Goal: Task Accomplishment & Management: Use online tool/utility

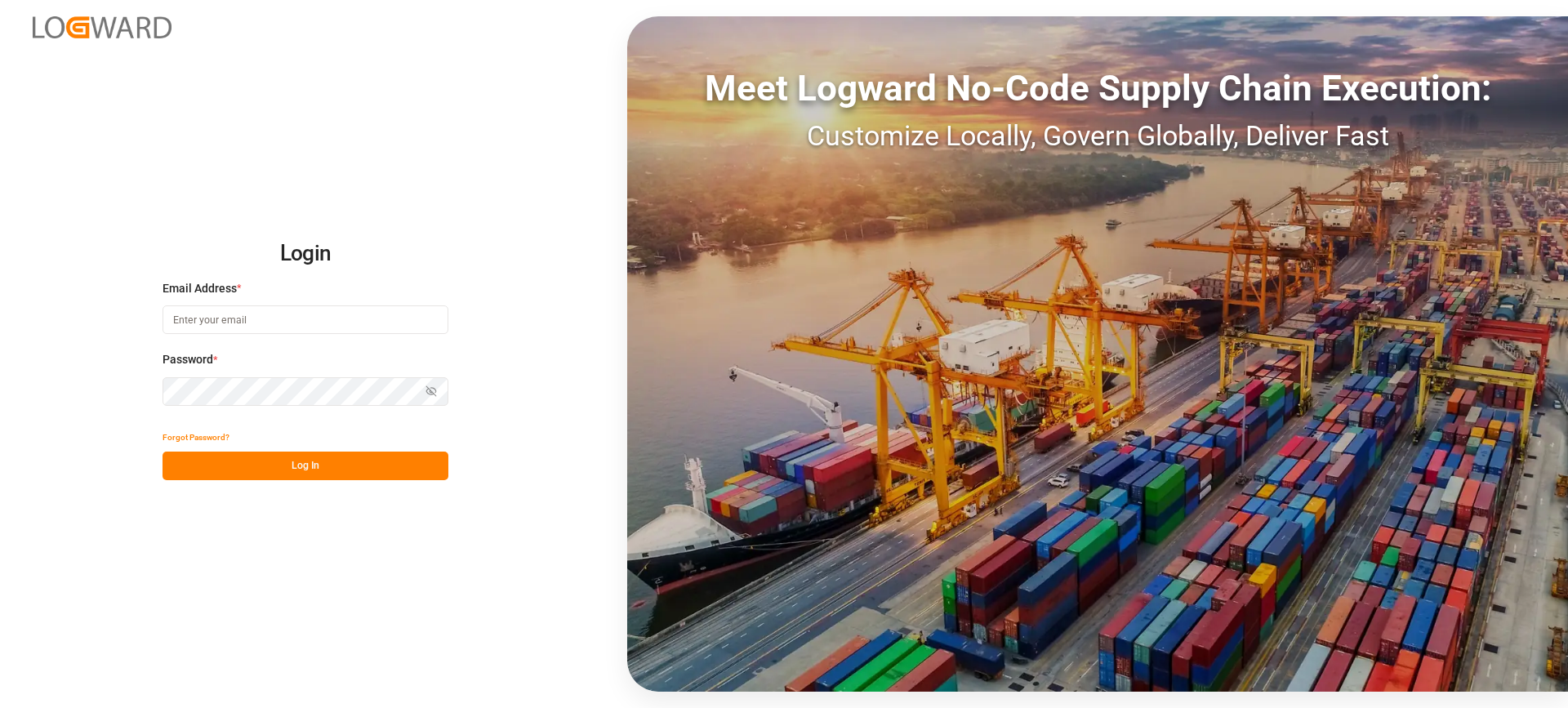
type input "[EMAIL_ADDRESS][PERSON_NAME][DOMAIN_NAME]"
click at [331, 461] on button "Log In" at bounding box center [305, 465] width 286 height 29
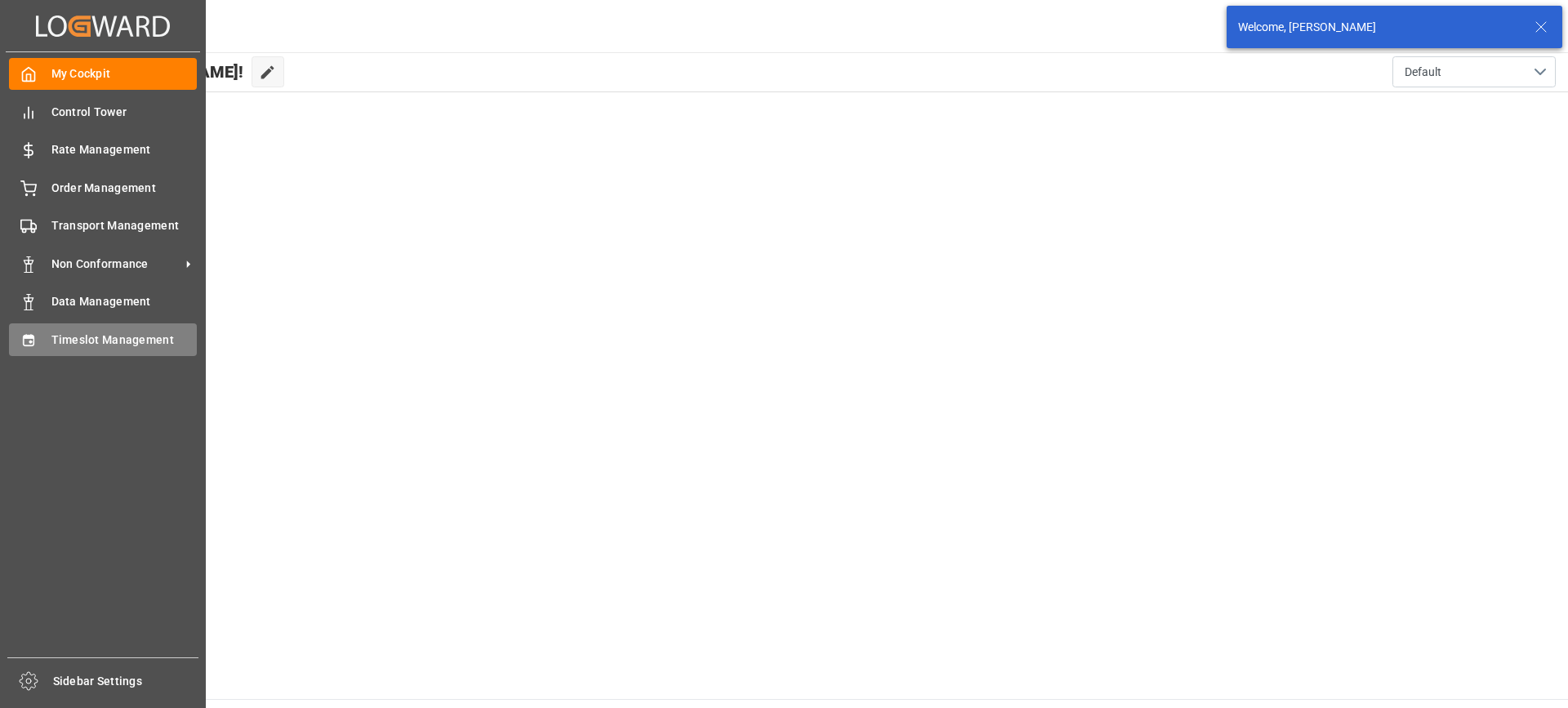
click at [63, 335] on span "Timeslot Management" at bounding box center [125, 340] width 147 height 18
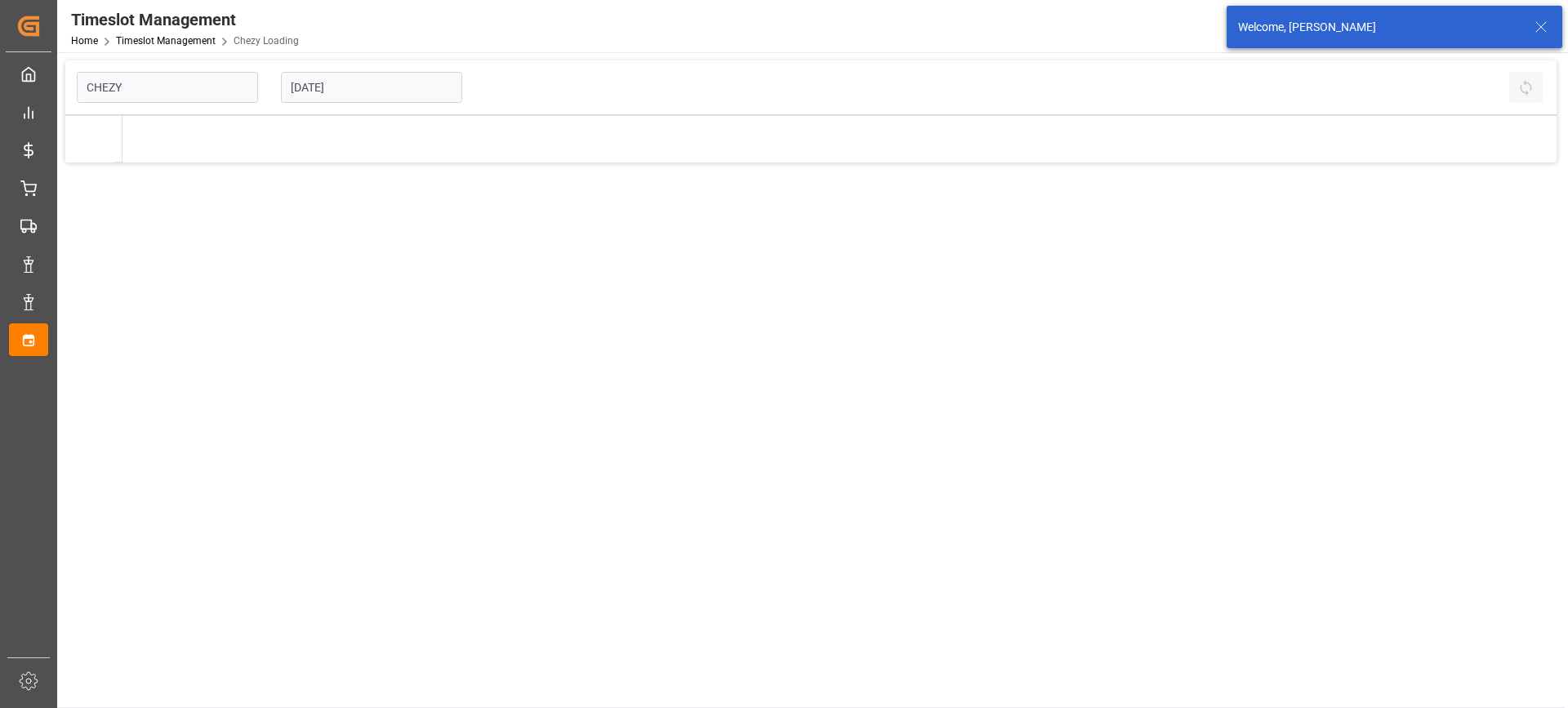
type input "Chezy Loading"
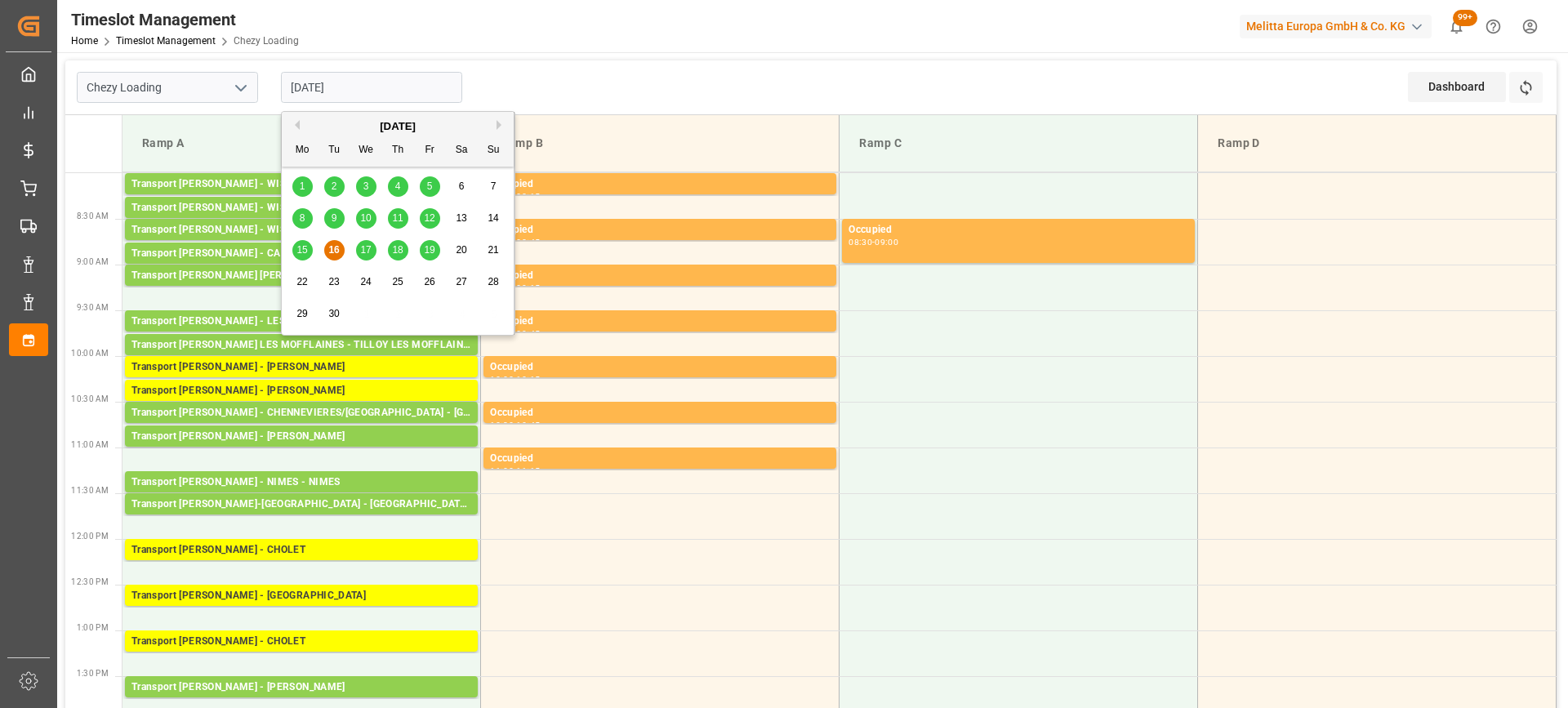
click at [394, 90] on input "[DATE]" at bounding box center [372, 87] width 182 height 31
click at [429, 252] on span "19" at bounding box center [428, 249] width 10 height 11
type input "[DATE]"
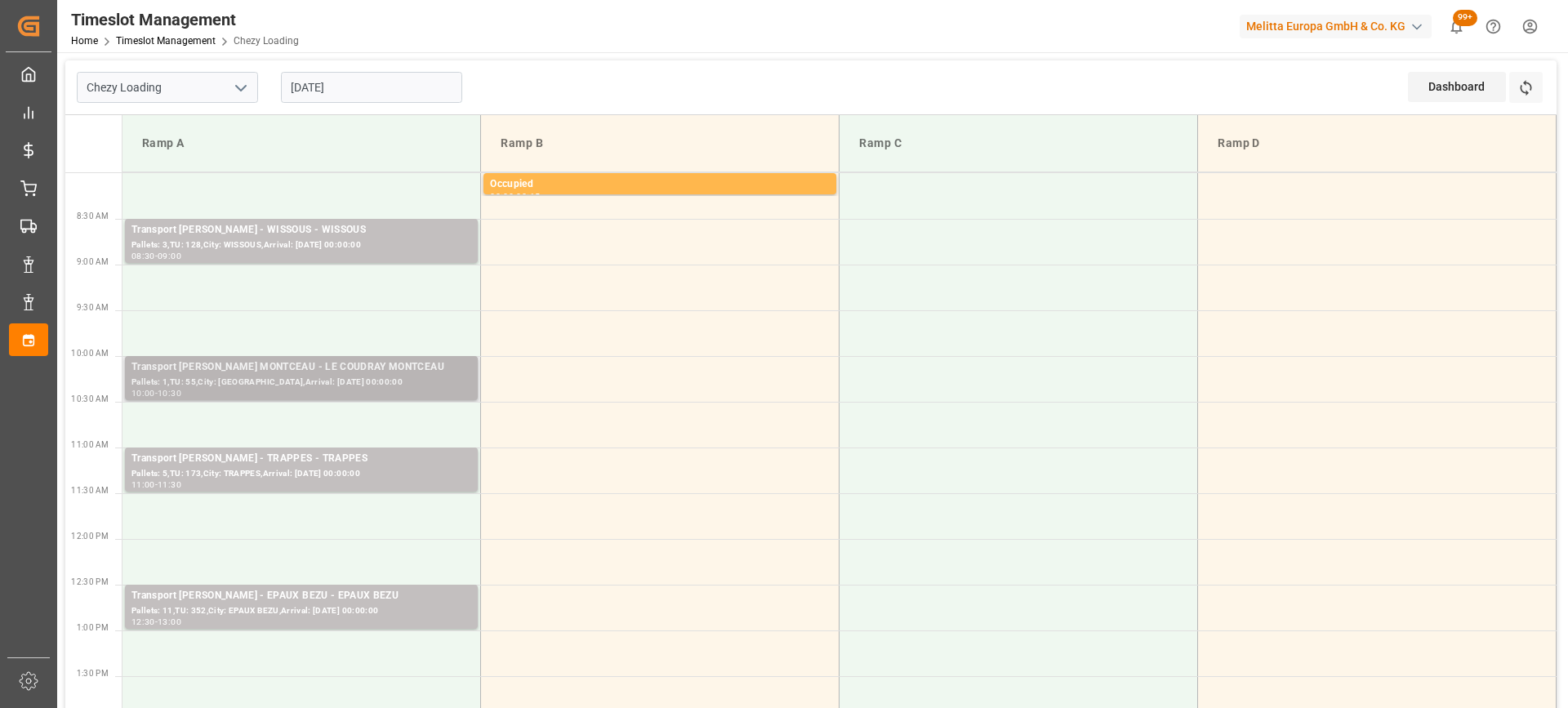
click at [341, 373] on div "Transport [PERSON_NAME] MONTCEAU - LE COUDRAY MONTCEAU" at bounding box center [301, 368] width 339 height 17
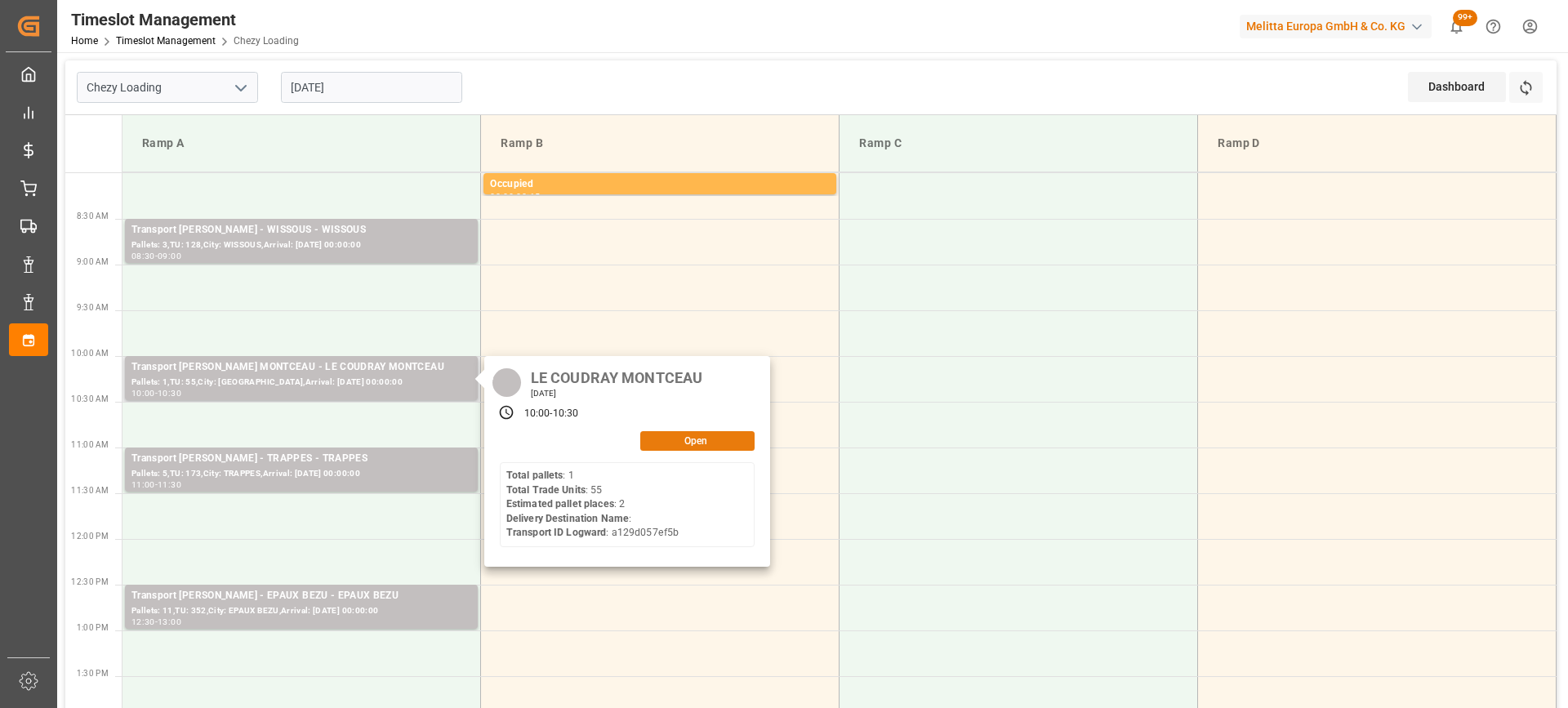
click at [682, 435] on button "Open" at bounding box center [697, 440] width 114 height 19
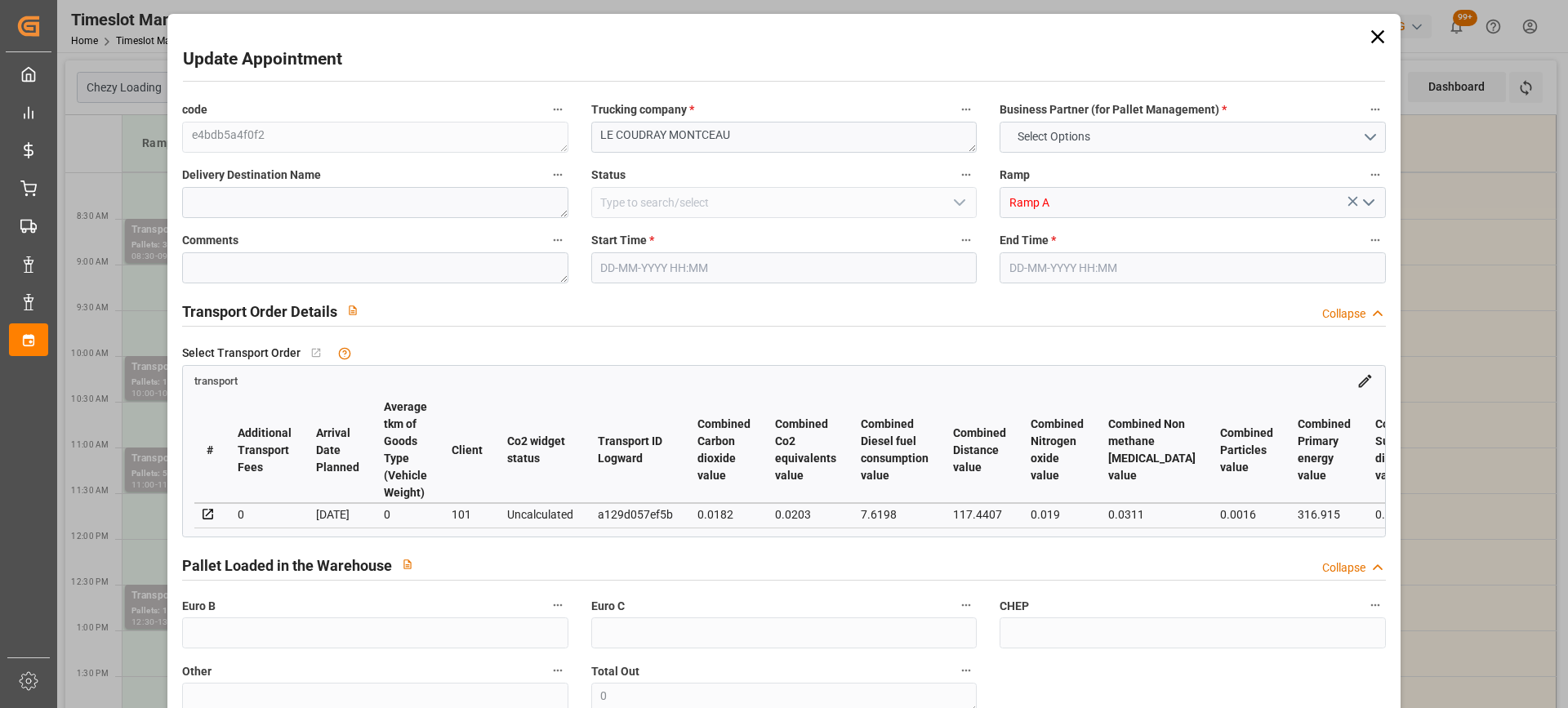
type input "2"
type input "133.26"
type input "0"
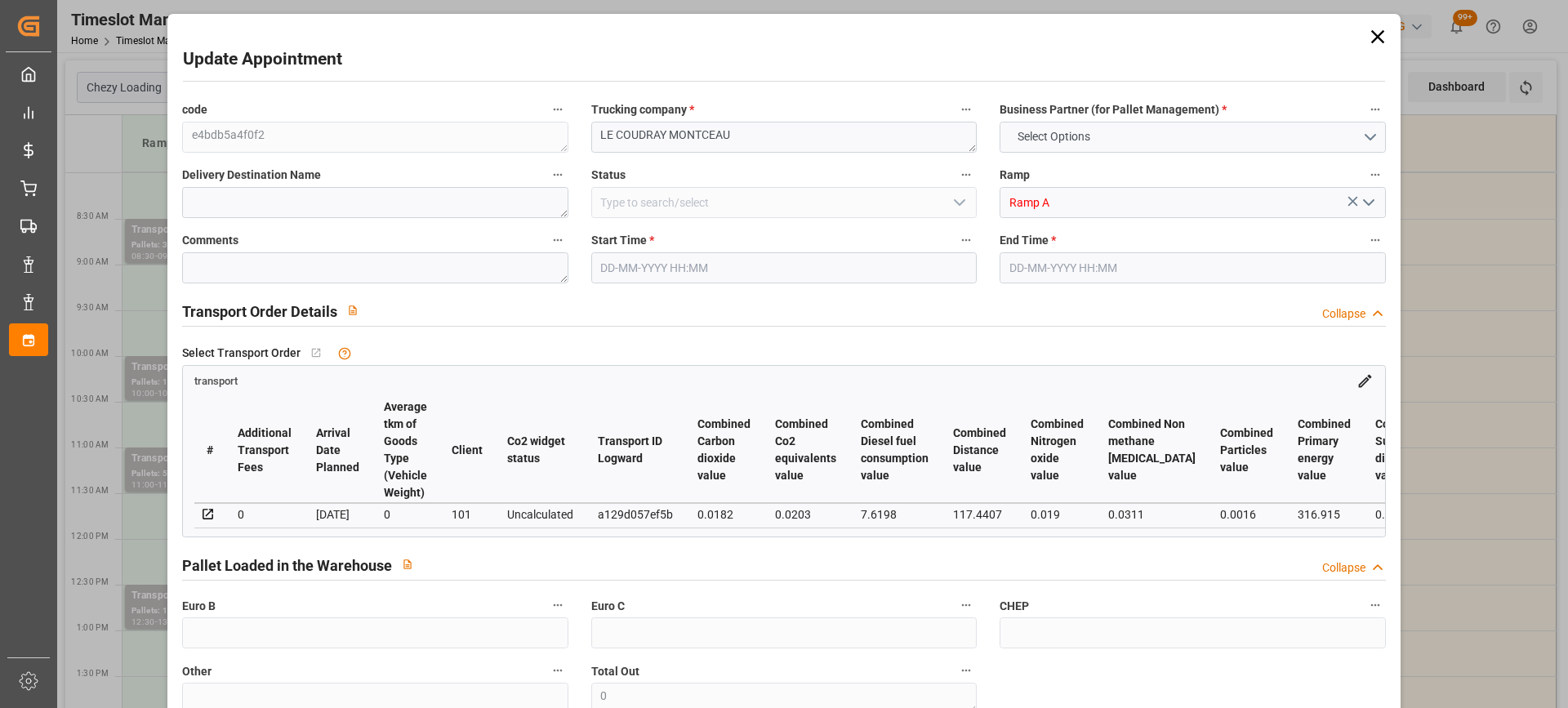
type input "128.7558"
type input "-4.5042"
type input "0"
type input "287.52"
type input "389.4"
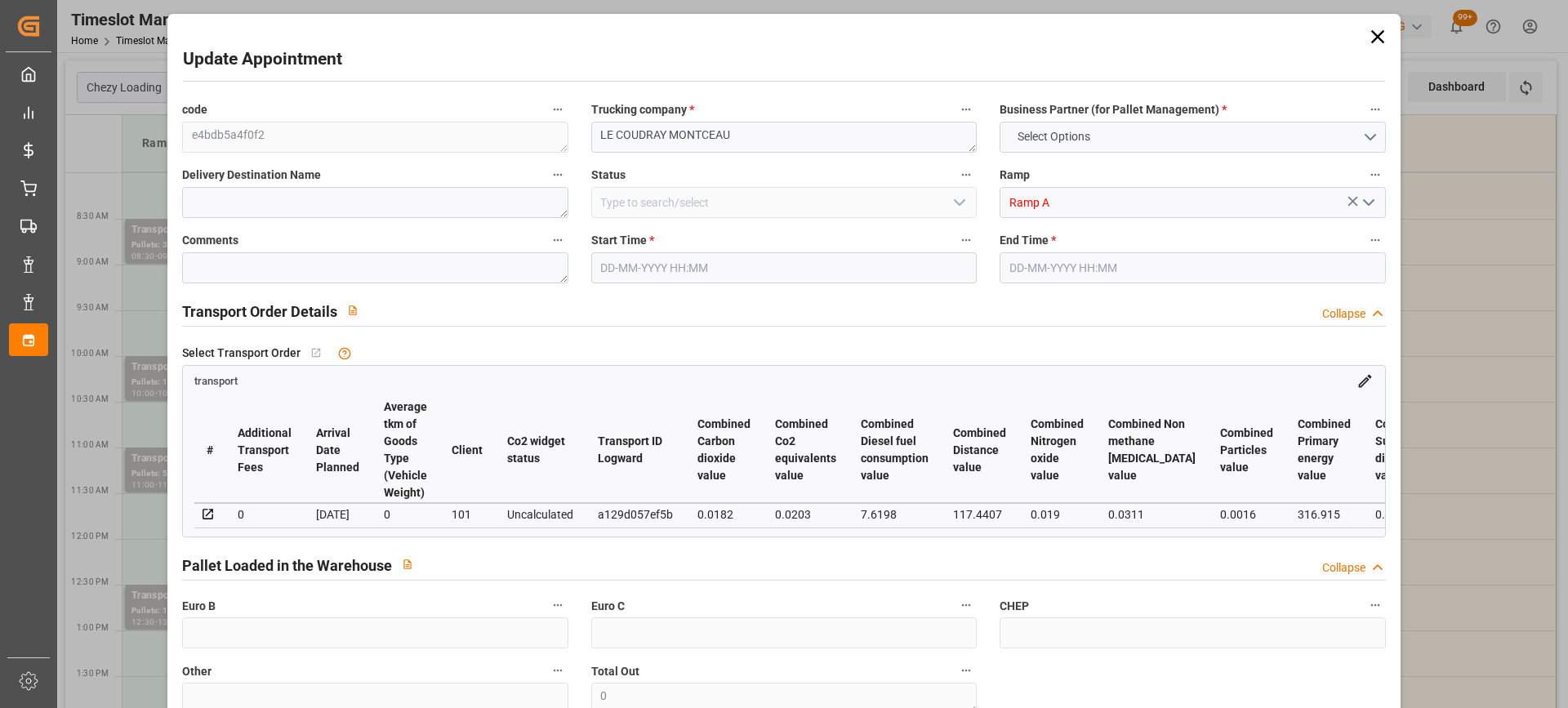
type input "1097.76"
type input "91"
type input "1"
type input "55"
type input "2"
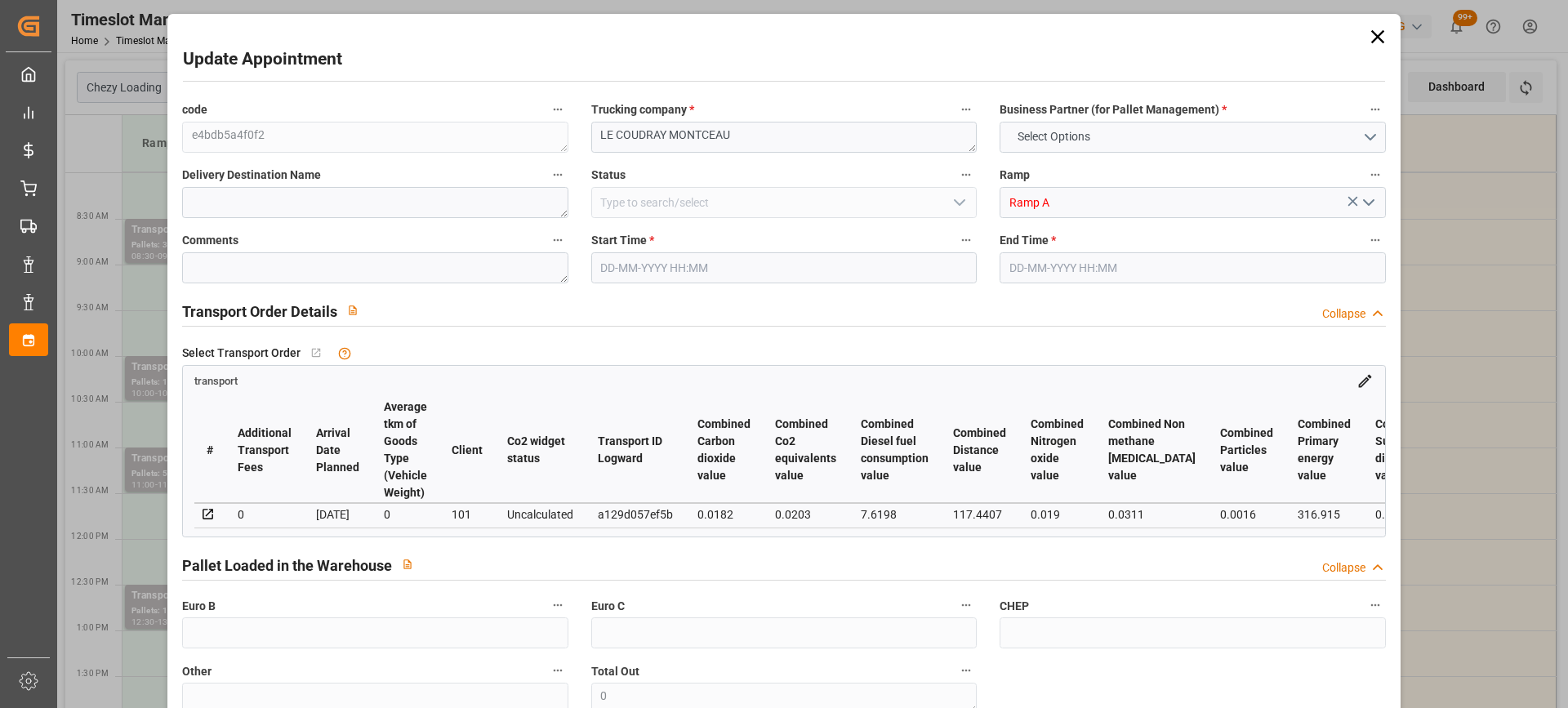
type input "101"
type input "314.16"
type input "0"
type input "4710.8598"
type input "0"
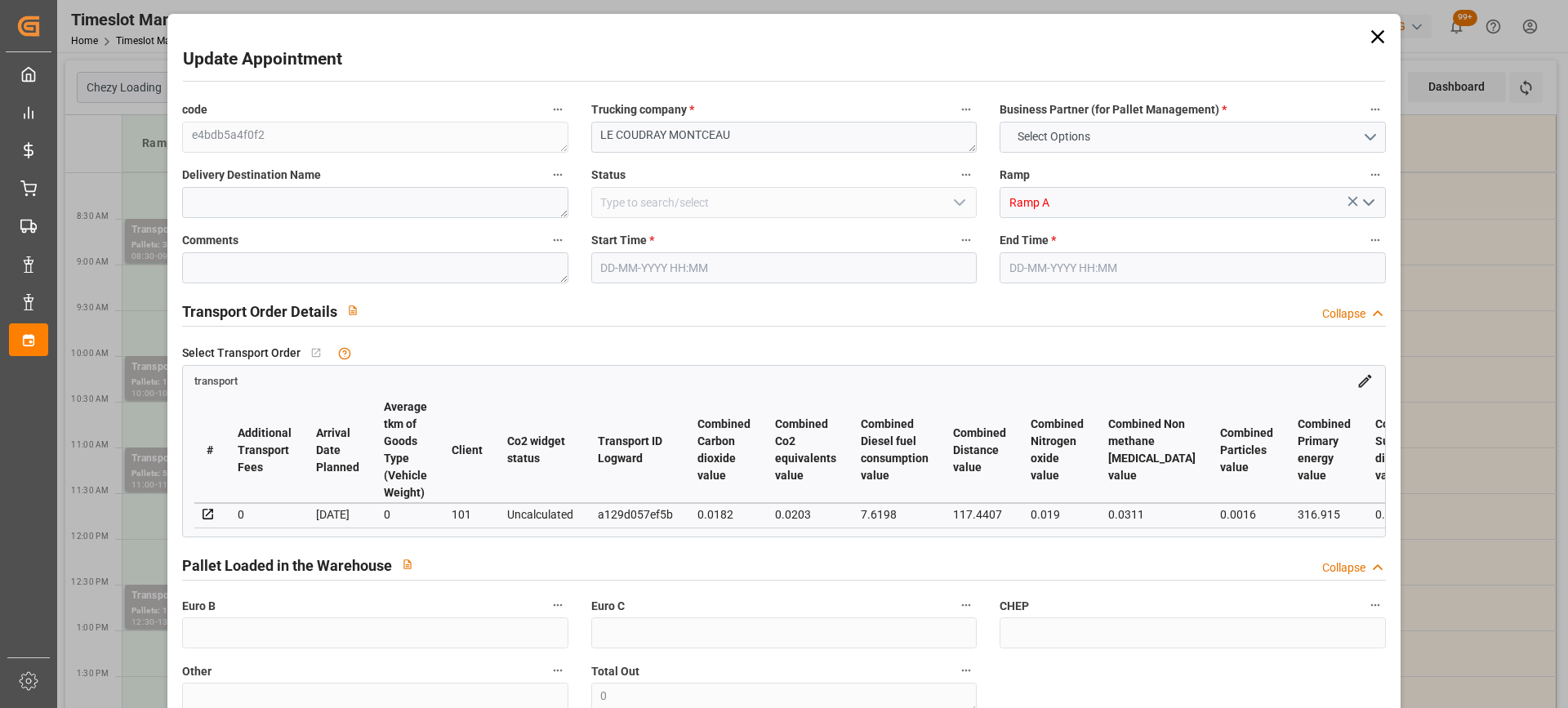
type input "0"
type input "21"
type input "35"
type input "[DATE] 10:00"
type input "[DATE] 10:30"
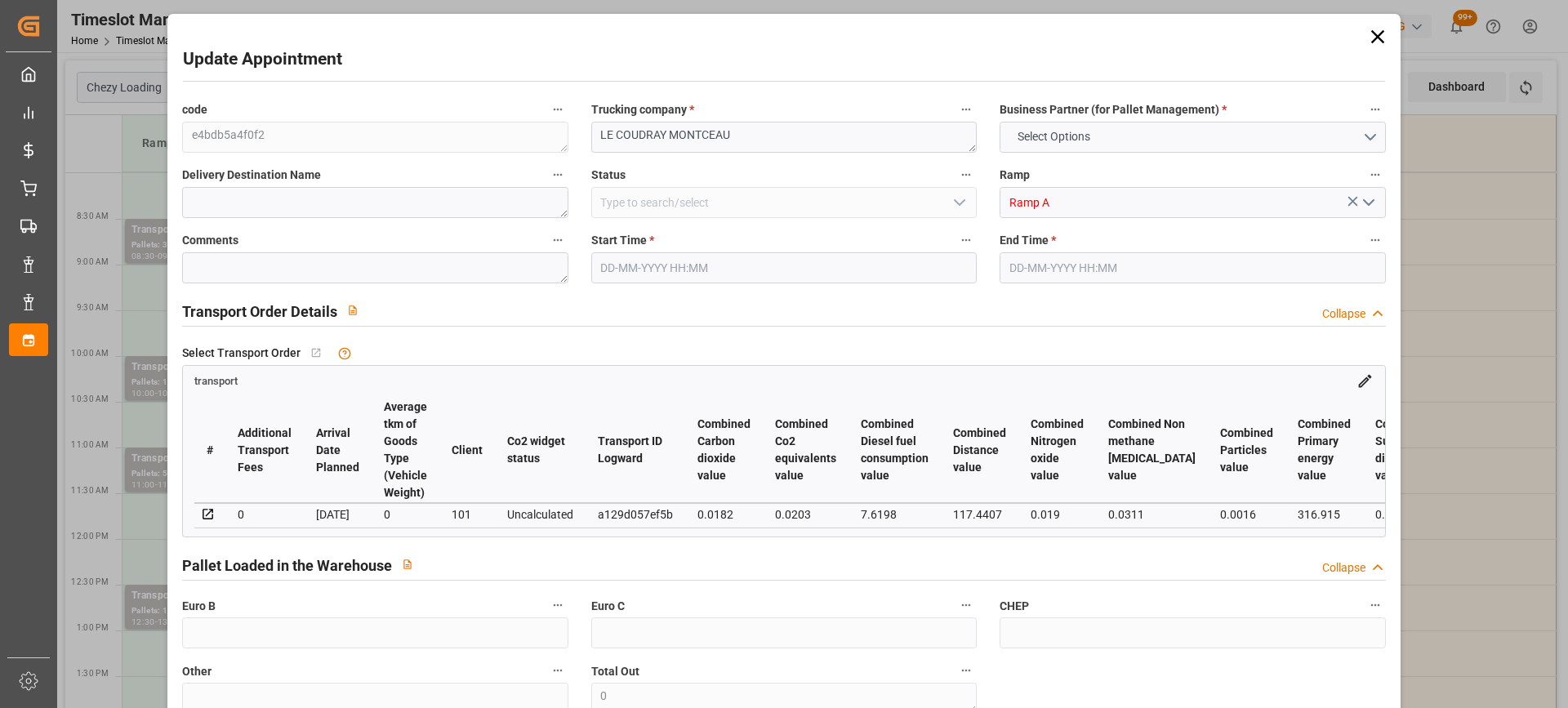
type input "[DATE] 12:48"
type input "[DATE] 11:32"
type input "[DATE]"
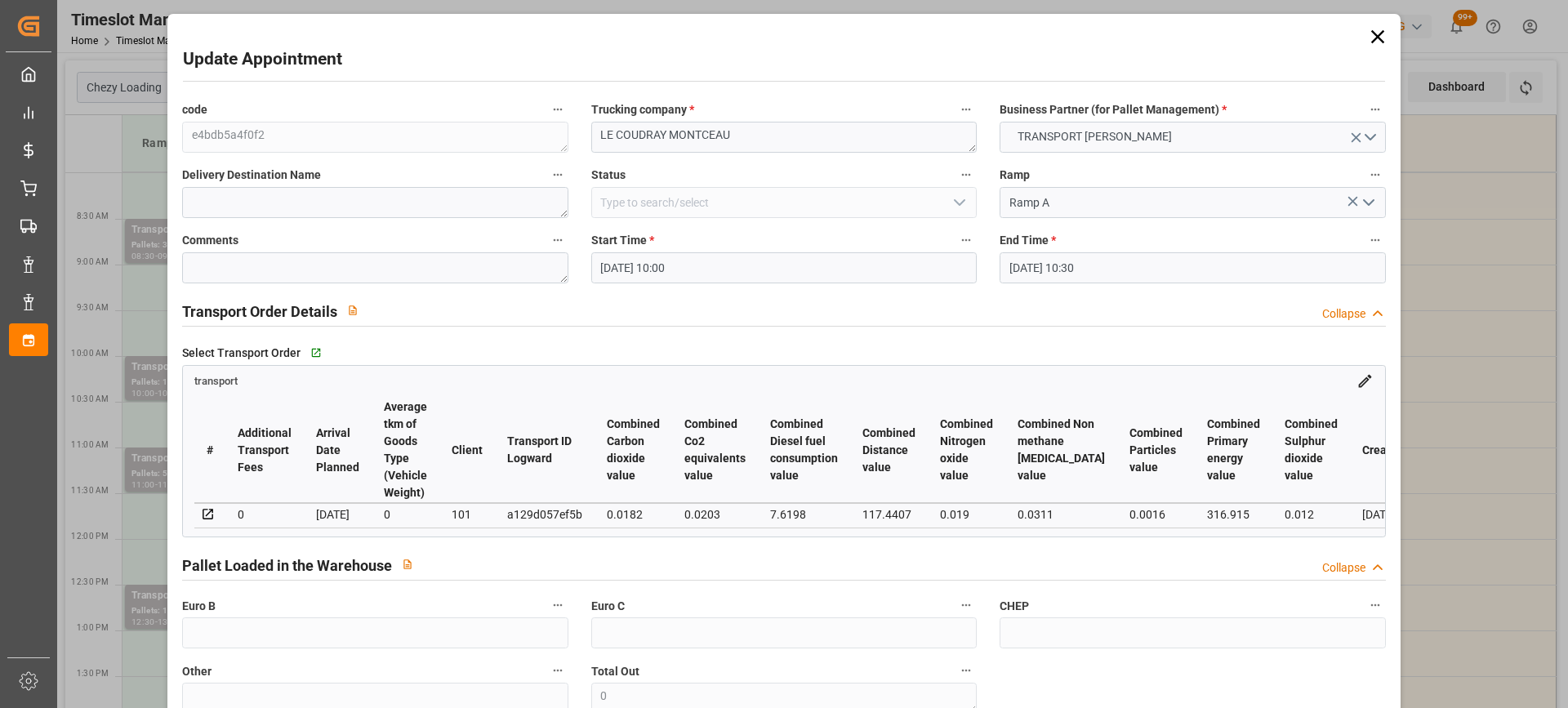
click at [729, 264] on input "[DATE] 10:00" at bounding box center [784, 267] width 386 height 31
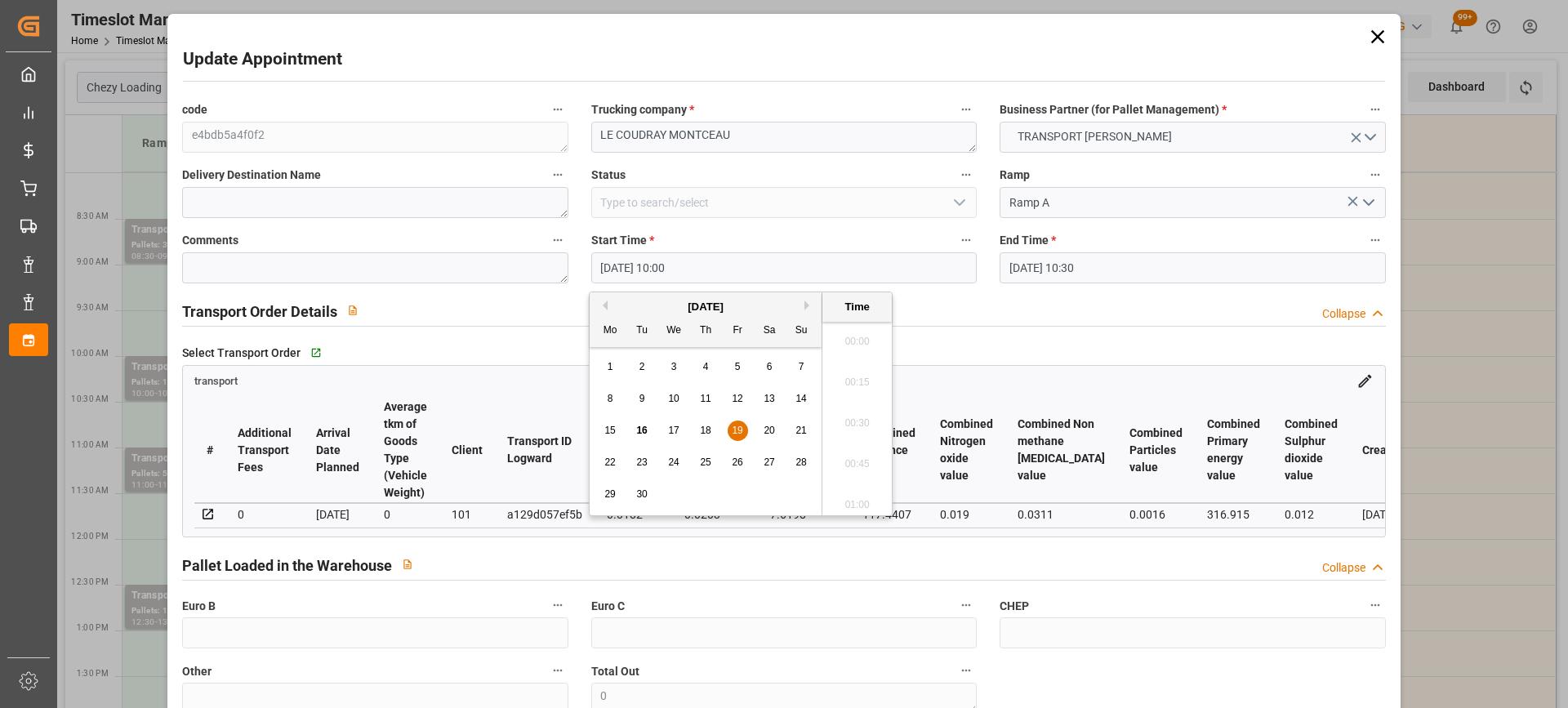
scroll to position [1557, 0]
click at [608, 468] on span "22" at bounding box center [609, 461] width 10 height 11
type input "[DATE] 10:00"
click at [863, 421] on li "10:00" at bounding box center [857, 418] width 70 height 41
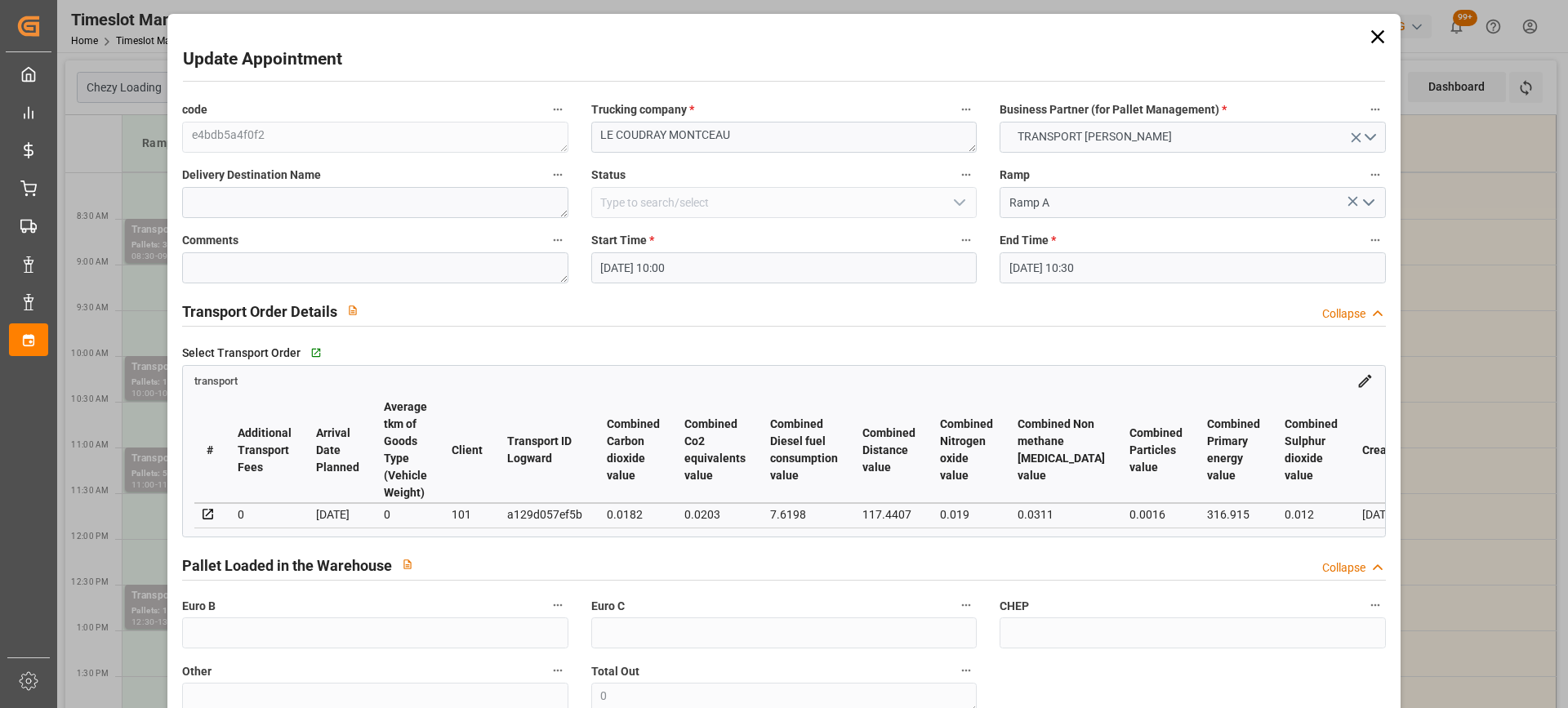
click at [1161, 279] on input "[DATE] 10:30" at bounding box center [1192, 267] width 386 height 31
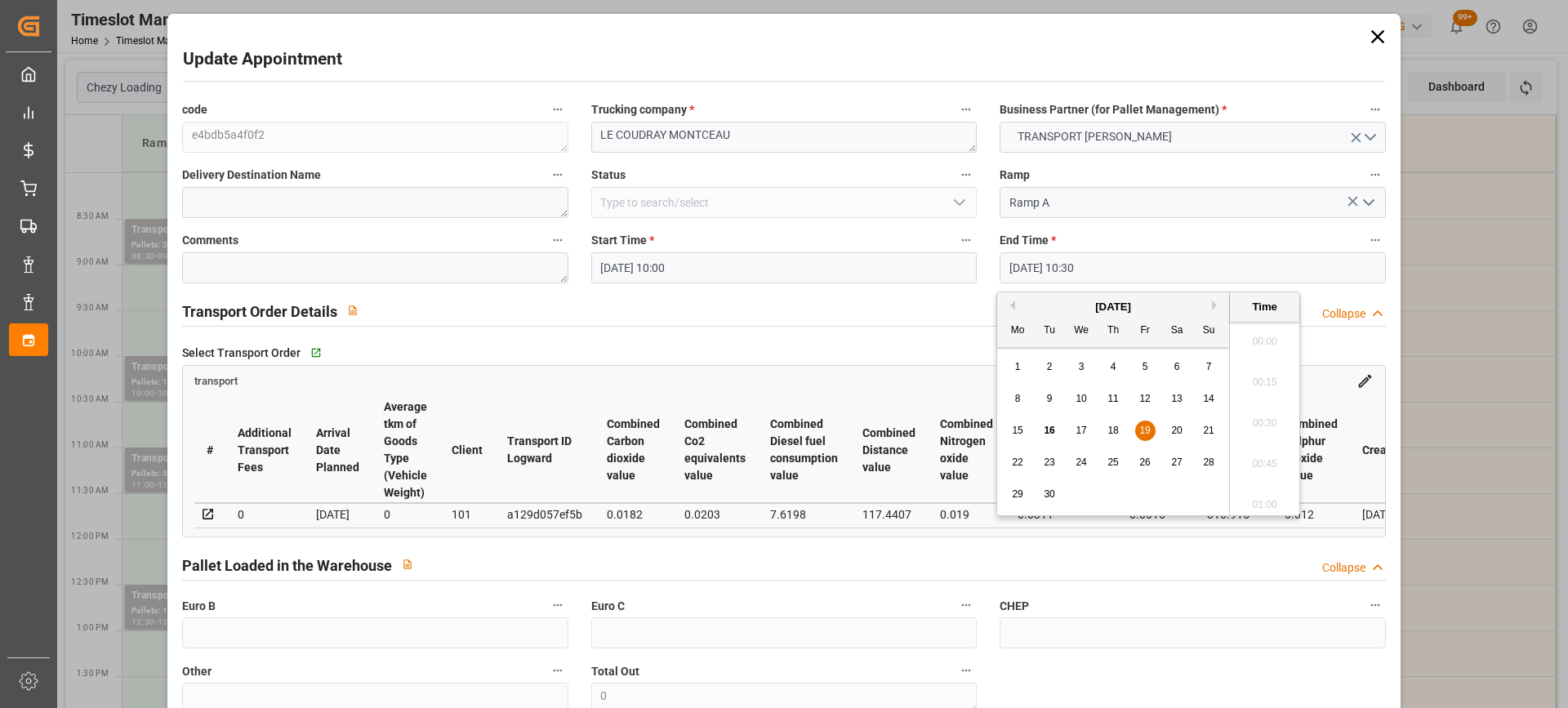
scroll to position [1638, 0]
click at [1014, 457] on span "22" at bounding box center [1017, 461] width 10 height 11
type input "[DATE] 10:30"
click at [1285, 414] on li "10:30" at bounding box center [1265, 418] width 70 height 41
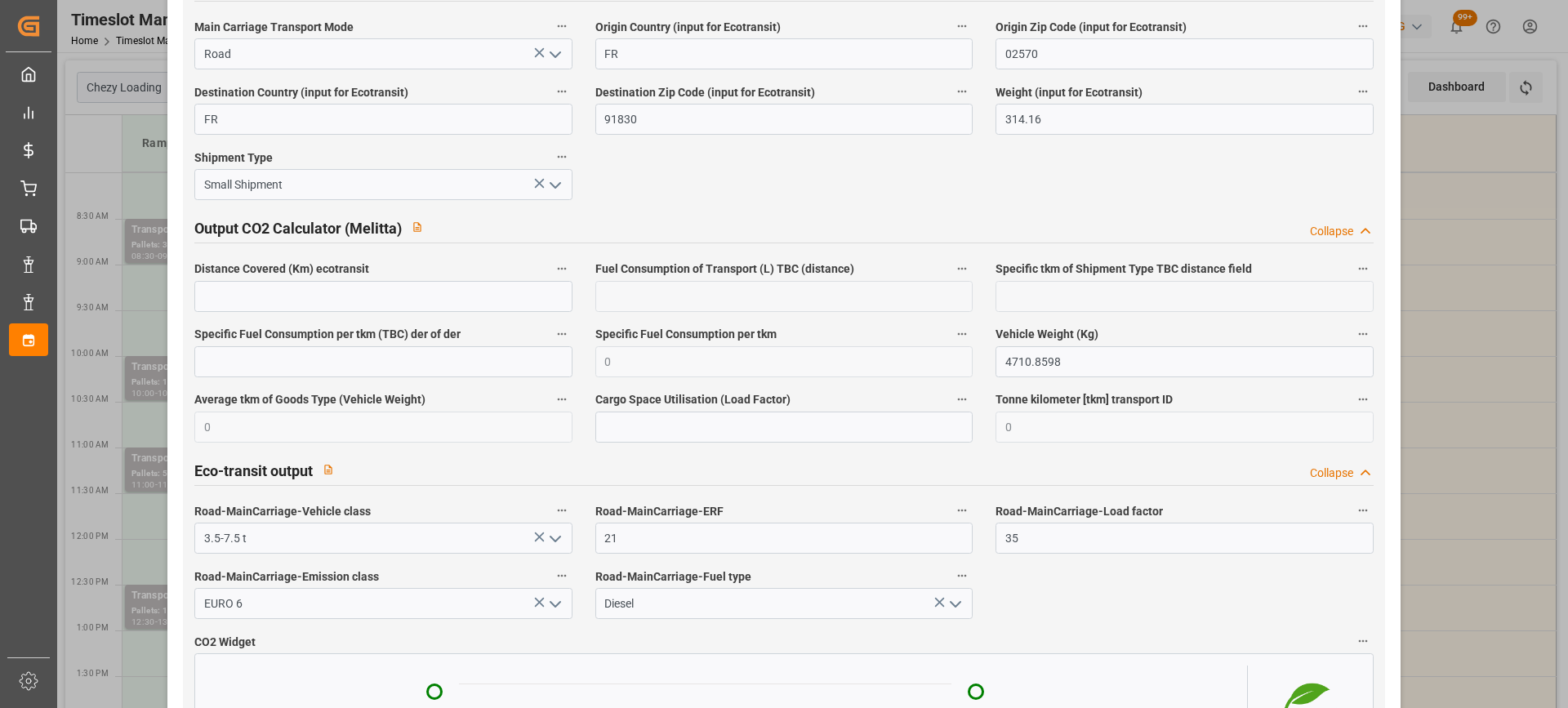
scroll to position [2747, 0]
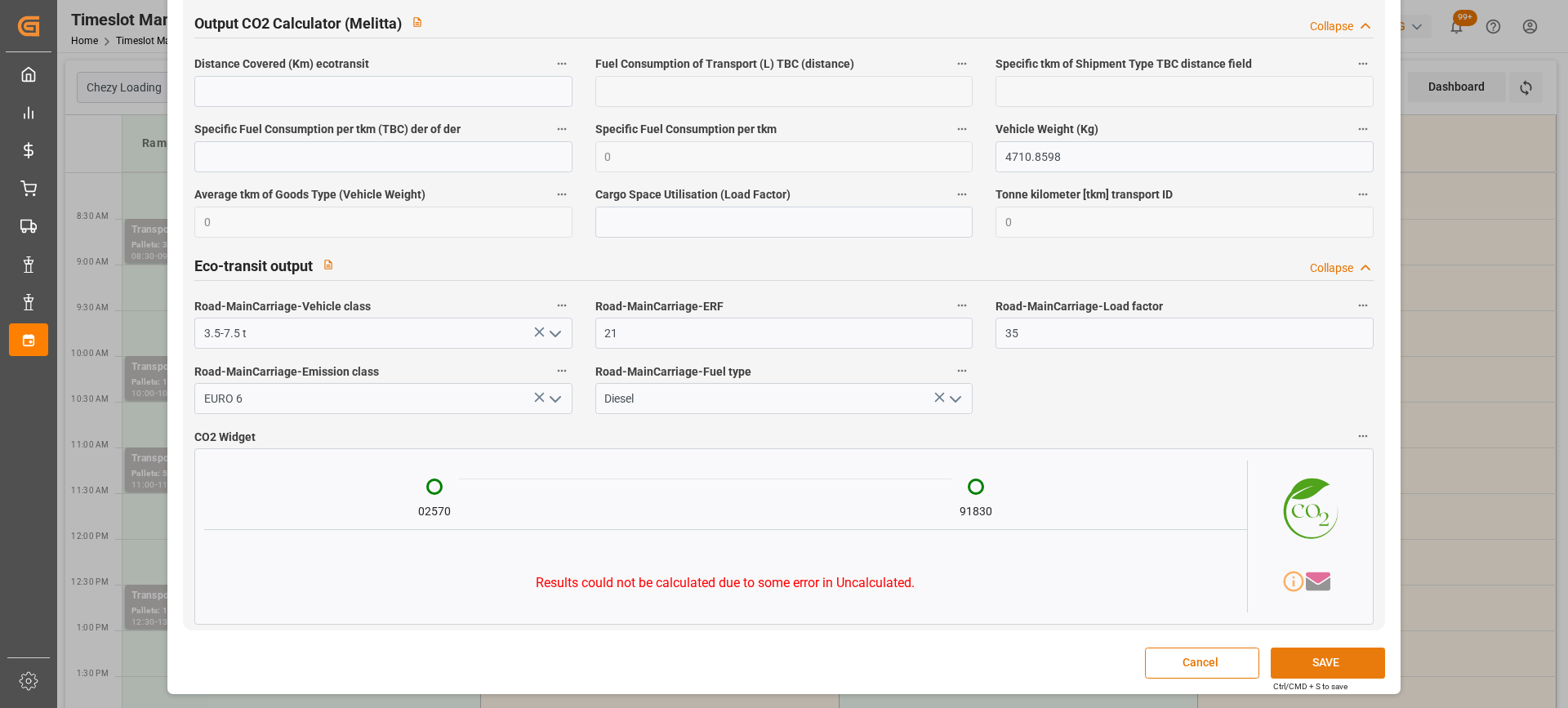
click at [1319, 664] on button "SAVE" at bounding box center [1328, 663] width 114 height 31
